Goal: Information Seeking & Learning: Learn about a topic

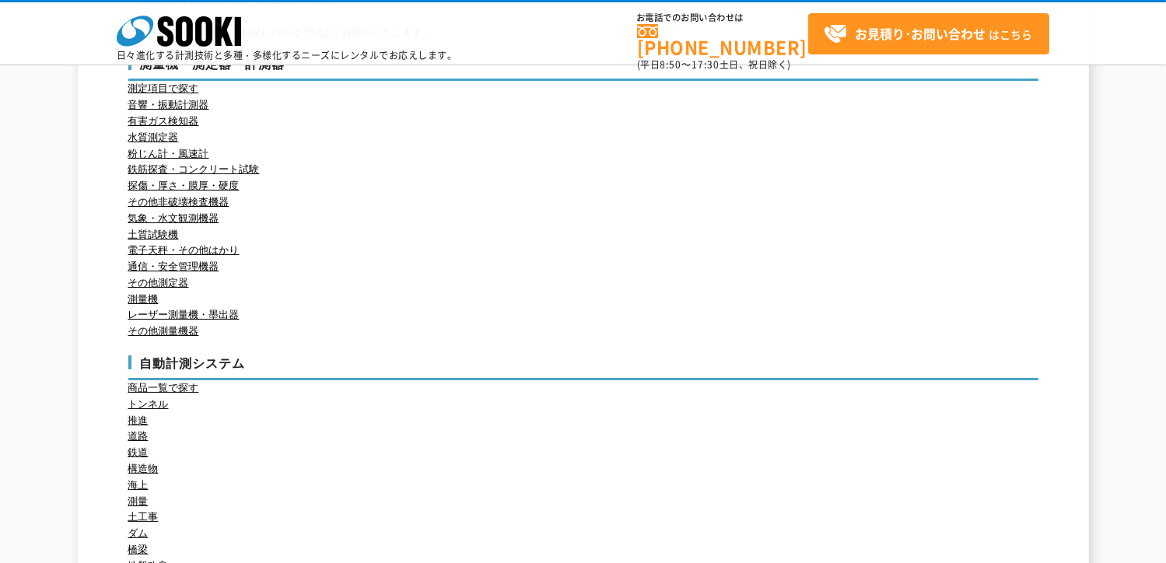
scroll to position [156, 0]
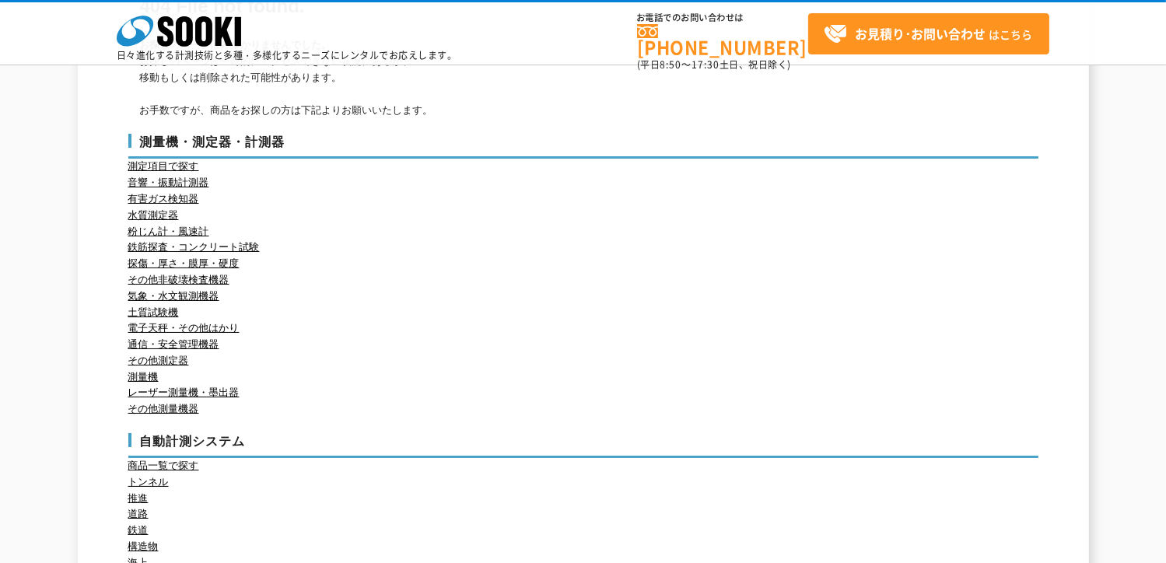
click at [745, 344] on li "通信・安全管理機器" at bounding box center [583, 345] width 910 height 16
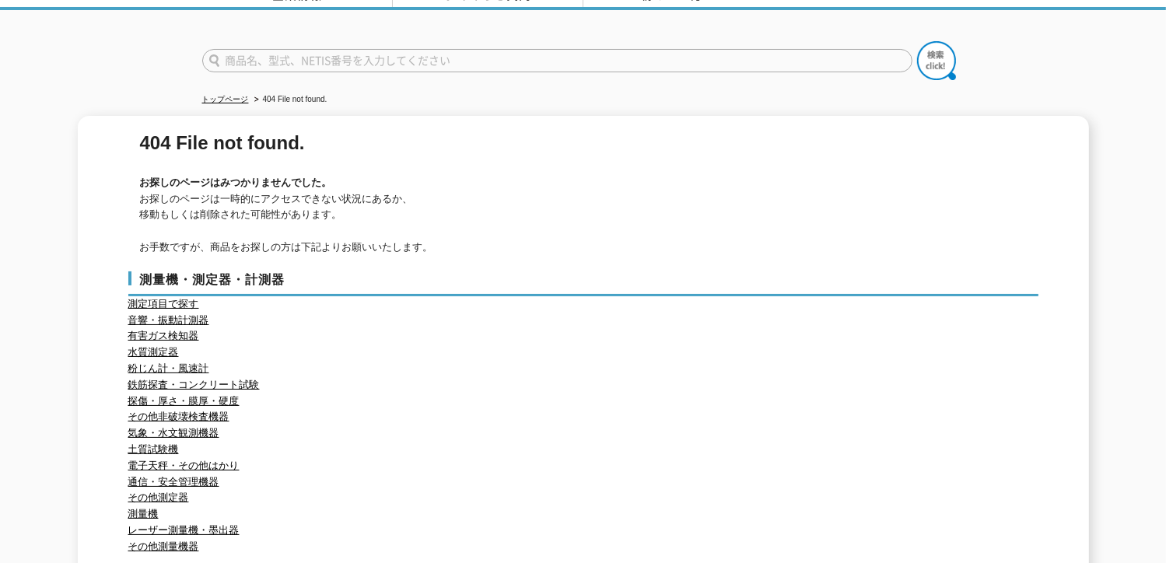
scroll to position [0, 0]
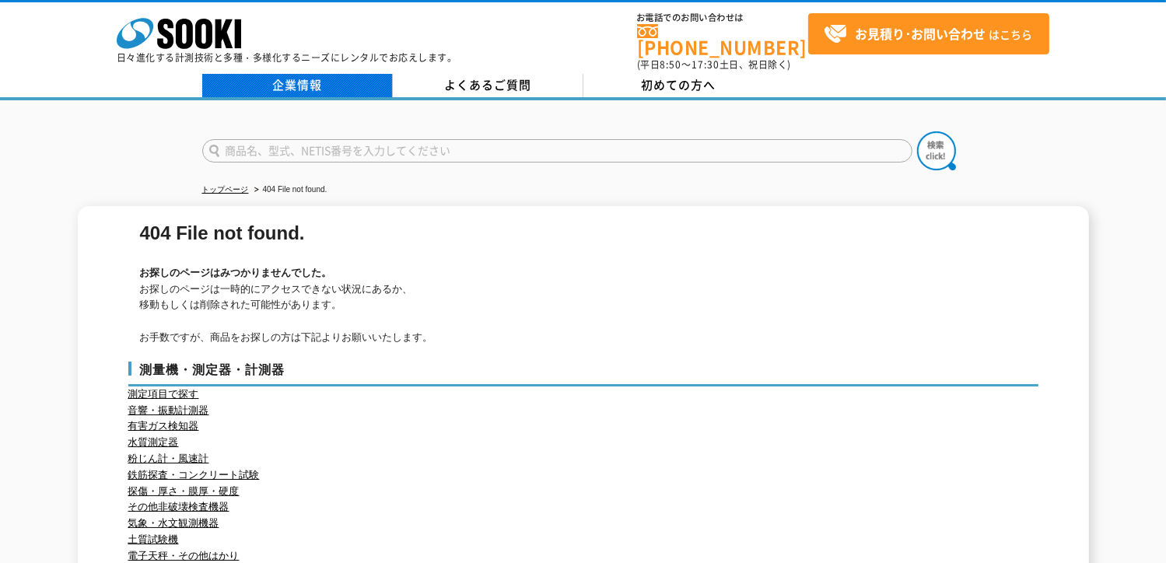
click at [326, 82] on link "企業情報" at bounding box center [297, 85] width 191 height 23
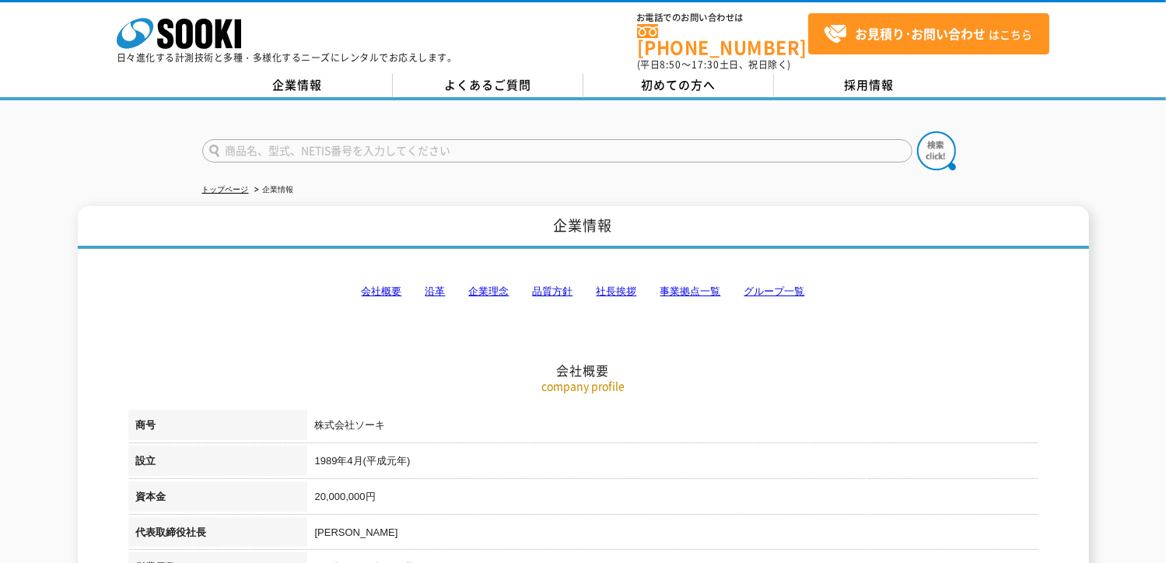
click at [387, 286] on link "会社概要" at bounding box center [382, 292] width 40 height 12
click at [435, 286] on link "沿革" at bounding box center [436, 292] width 20 height 12
click at [295, 74] on link "企業情報" at bounding box center [297, 85] width 191 height 23
click at [686, 286] on link "事業拠点一覧" at bounding box center [691, 292] width 61 height 12
click at [292, 74] on link "企業情報" at bounding box center [297, 85] width 191 height 23
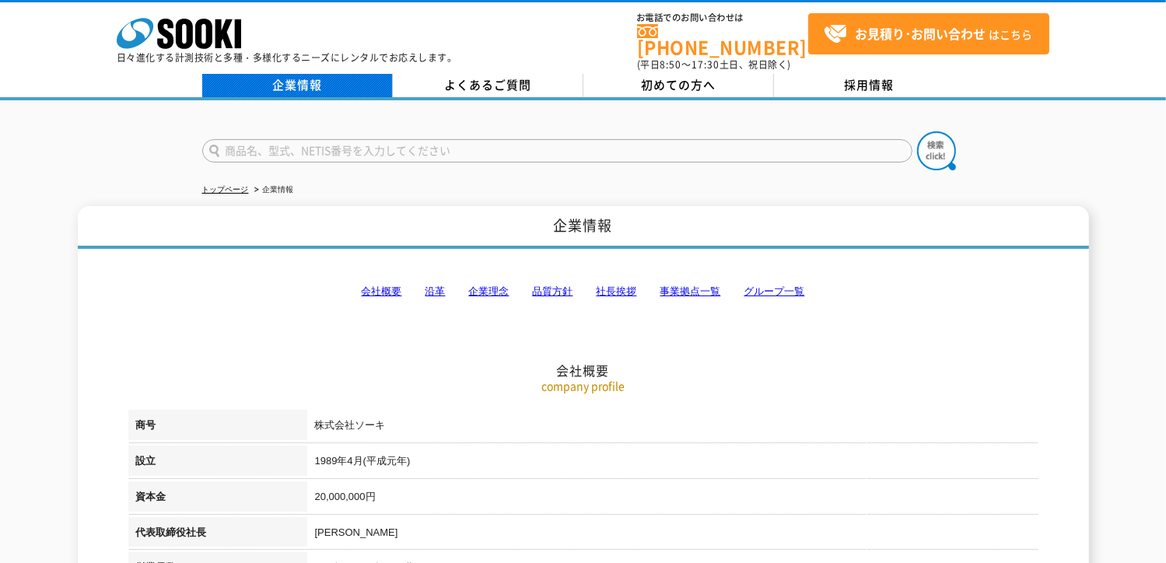
click at [304, 80] on link "企業情報" at bounding box center [297, 85] width 191 height 23
